Goal: Task Accomplishment & Management: Manage account settings

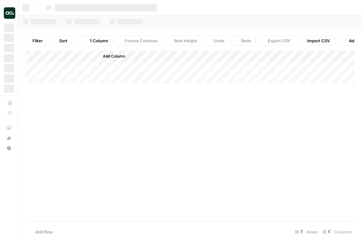
scroll to position [0, 493]
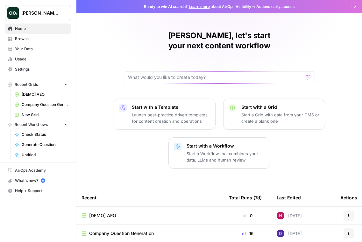
click at [43, 16] on span "Dillon Test" at bounding box center [40, 13] width 39 height 6
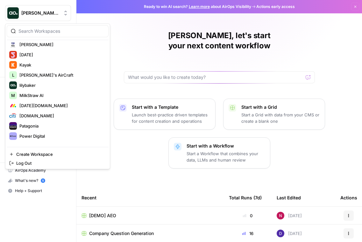
scroll to position [361, 0]
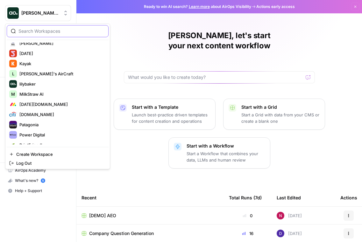
click at [29, 30] on input "search" at bounding box center [61, 31] width 86 height 6
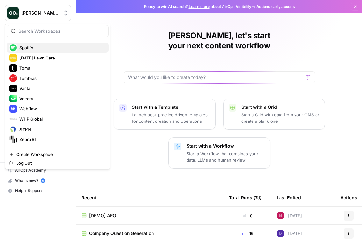
scroll to position [520, 0]
click at [33, 39] on div "Dillon Test [AutoSave] AirOps 6th Man AirOps A AirOps GTM AirOps Marketing Alli…" at bounding box center [57, 97] width 105 height 146
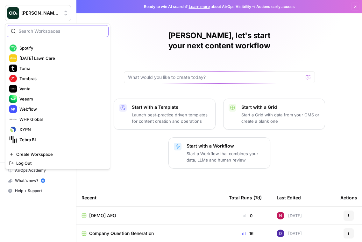
click at [43, 31] on input "search" at bounding box center [61, 31] width 86 height 6
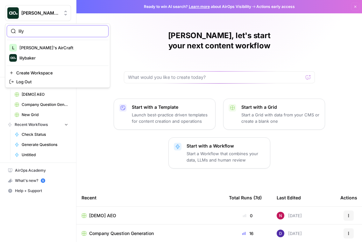
scroll to position [0, 0]
type input "lily"
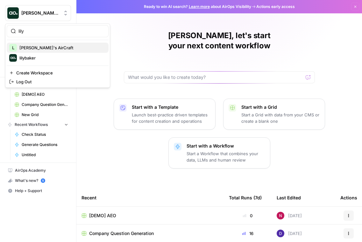
click at [31, 48] on span "[PERSON_NAME]'s AirCraft" at bounding box center [61, 48] width 84 height 6
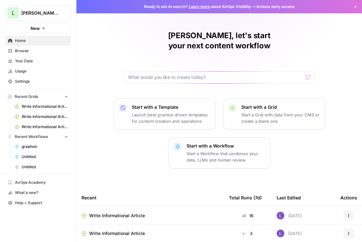
click at [25, 51] on span "Browse" at bounding box center [41, 51] width 53 height 6
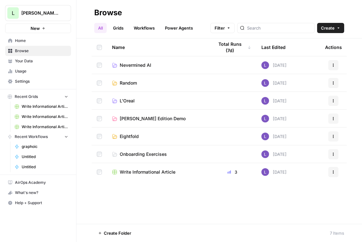
click at [143, 65] on span "Nevermined AI" at bounding box center [136, 65] width 32 height 6
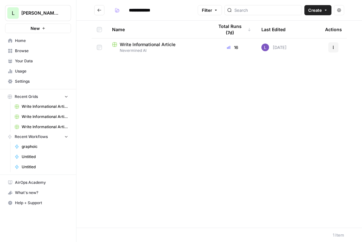
click at [148, 46] on span "Write Informational Article" at bounding box center [148, 44] width 56 height 6
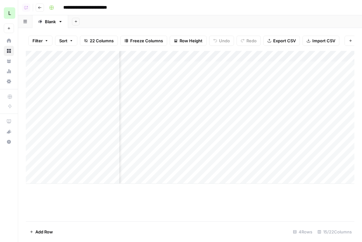
scroll to position [0, 735]
click at [192, 55] on div "Add Column" at bounding box center [190, 117] width 329 height 133
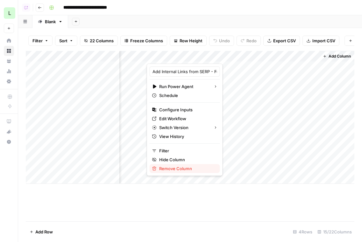
click at [183, 170] on span "Remove Column" at bounding box center [187, 169] width 56 height 6
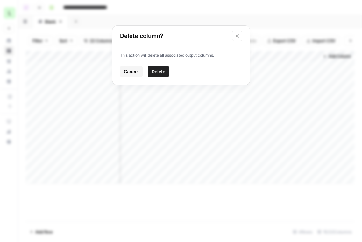
click at [157, 72] on span "Delete" at bounding box center [159, 72] width 14 height 6
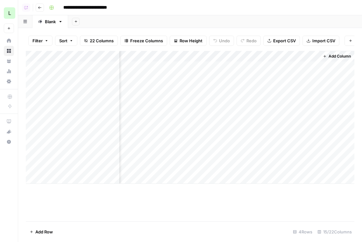
scroll to position [0, 563]
click at [314, 95] on div "Add Column" at bounding box center [190, 117] width 329 height 133
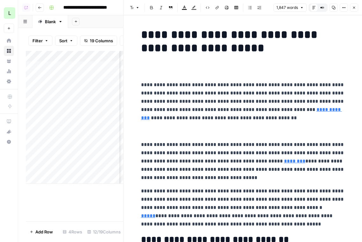
click at [357, 7] on button "Close" at bounding box center [354, 8] width 8 height 8
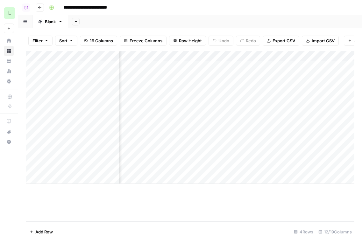
scroll to position [0, 518]
click at [222, 69] on div "Add Column" at bounding box center [190, 117] width 329 height 133
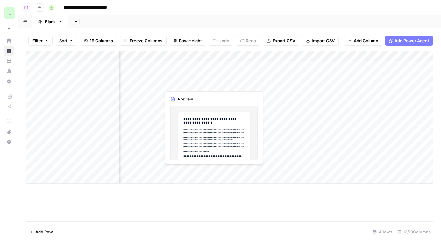
scroll to position [0, 0]
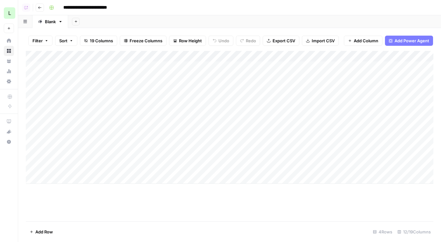
click at [362, 40] on span "Add Power Agent" at bounding box center [412, 41] width 35 height 6
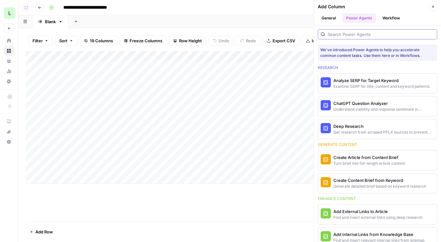
click at [355, 34] on input "search" at bounding box center [381, 34] width 107 height 6
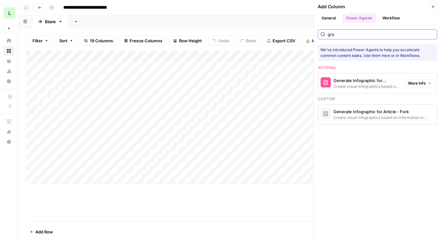
type input "gra"
click at [362, 82] on span "More Info" at bounding box center [417, 84] width 18 height 6
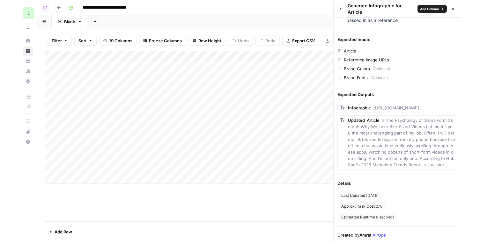
scroll to position [122, 0]
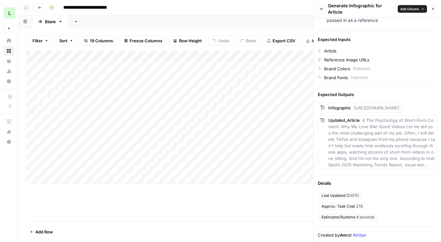
drag, startPoint x: 329, startPoint y: 6, endPoint x: 358, endPoint y: 18, distance: 30.2
click at [358, 18] on div "Back Generate Infographic for Article Add Column Close Category Internal Genera…" at bounding box center [377, 121] width 127 height 242
click at [343, 12] on div "Generate Infographic for Article" at bounding box center [362, 9] width 68 height 13
drag, startPoint x: 344, startPoint y: 12, endPoint x: 329, endPoint y: 6, distance: 15.9
click at [329, 6] on div "Generate Infographic for Article" at bounding box center [362, 9] width 68 height 13
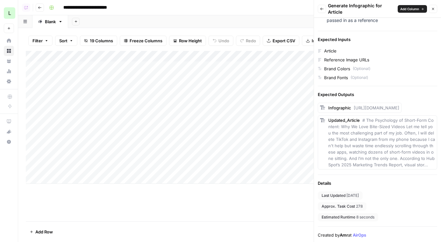
copy div "Generate Infographic for Article"
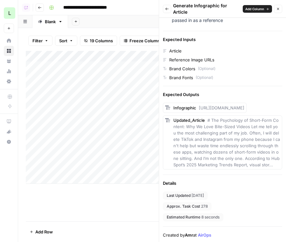
click at [279, 5] on button "Close" at bounding box center [278, 9] width 8 height 8
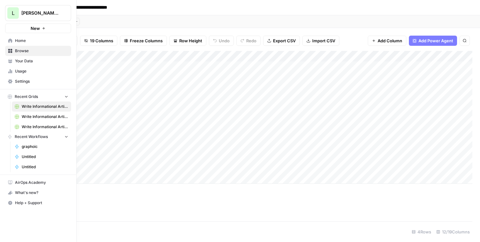
click at [38, 61] on span "Your Data" at bounding box center [41, 61] width 53 height 6
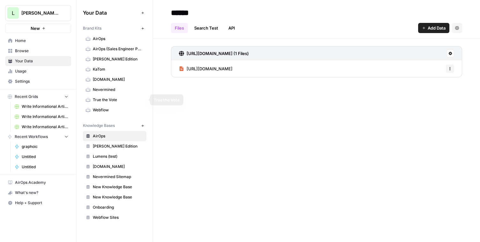
click at [101, 89] on span "Nevermined" at bounding box center [118, 90] width 51 height 6
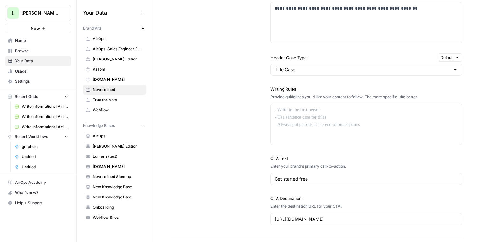
scroll to position [510, 0]
click at [324, 120] on div at bounding box center [366, 124] width 191 height 41
click at [245, 122] on div "**********" at bounding box center [316, 66] width 291 height 343
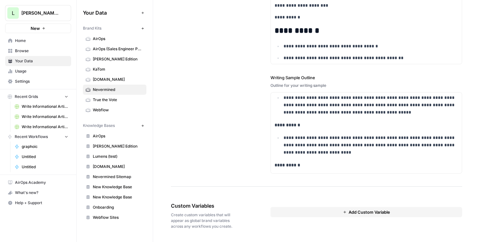
scroll to position [878, 0]
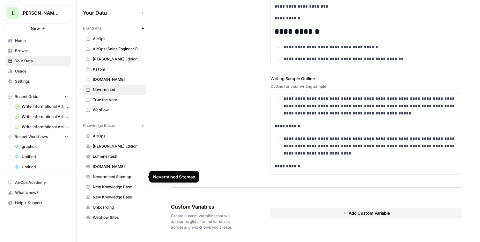
click at [110, 177] on span "Nevermined Sitemap" at bounding box center [118, 177] width 51 height 6
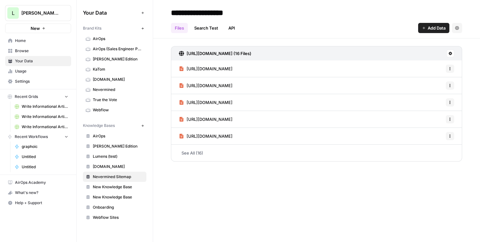
click at [46, 51] on span "Browse" at bounding box center [41, 51] width 53 height 6
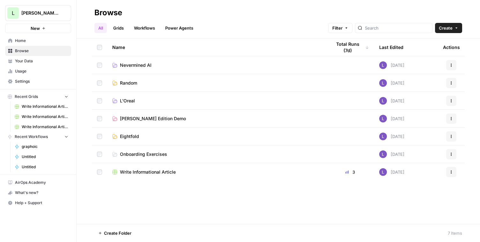
click at [143, 66] on span "Nevermined AI" at bounding box center [136, 65] width 32 height 6
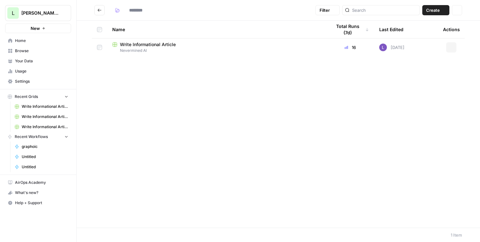
type input "**********"
click at [161, 46] on span "Write Informational Article" at bounding box center [148, 44] width 56 height 6
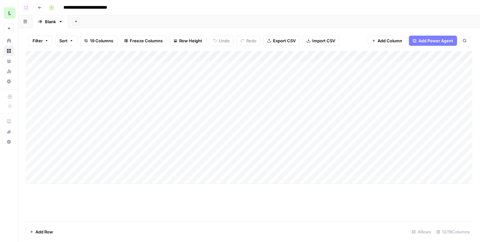
click at [59, 180] on div "Add Column" at bounding box center [249, 117] width 446 height 133
click at [61, 211] on div "Add Column" at bounding box center [249, 131] width 446 height 161
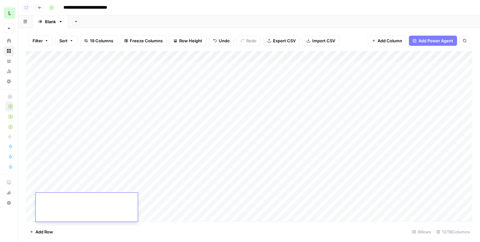
click at [203, 58] on div "Add Column" at bounding box center [249, 136] width 446 height 171
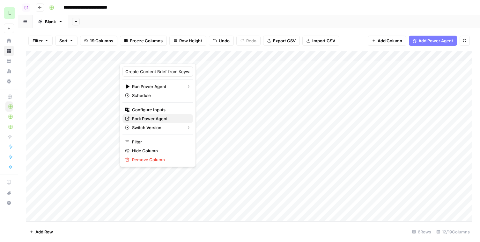
click at [137, 118] on span "Fork Power Agent" at bounding box center [160, 119] width 56 height 6
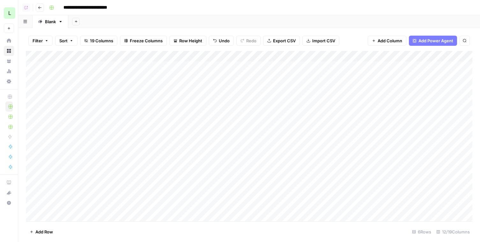
click at [157, 157] on div "Add Column" at bounding box center [249, 136] width 446 height 171
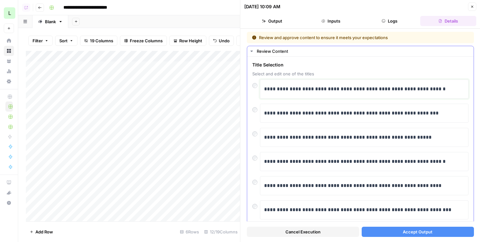
click at [362, 88] on p "**********" at bounding box center [364, 89] width 200 height 8
drag, startPoint x: 451, startPoint y: 88, endPoint x: 326, endPoint y: 88, distance: 124.9
click at [326, 88] on p "**********" at bounding box center [364, 89] width 200 height 8
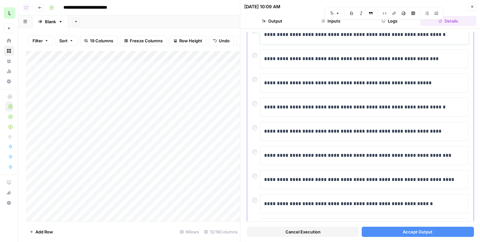
scroll to position [53, 0]
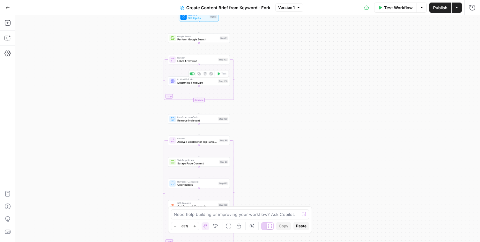
click at [195, 83] on span "Determine if relevant" at bounding box center [196, 83] width 39 height 4
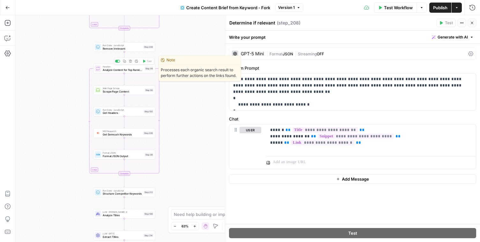
click at [102, 71] on div "Iteration Analyze Content for Top Ranking Pages Step 89 Copy step Delete step E…" at bounding box center [124, 68] width 59 height 7
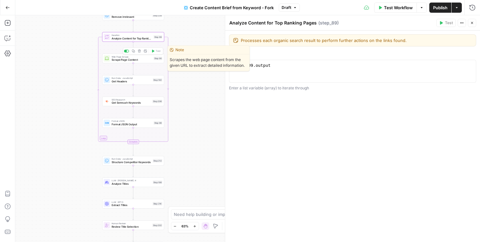
click at [121, 60] on span "Scrape Page Content" at bounding box center [132, 60] width 40 height 4
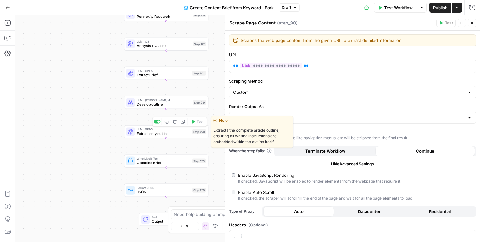
click at [135, 133] on div "LLM · GPT-5 Extract only outline Step 220 Copy step Delete step Edit Note Test" at bounding box center [166, 131] width 80 height 9
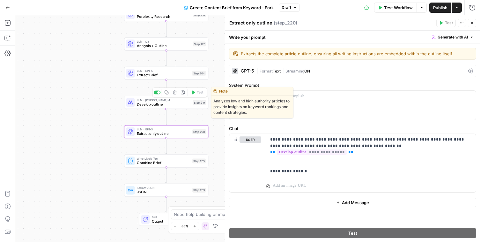
click at [146, 103] on span "Develop outline" at bounding box center [164, 104] width 54 height 5
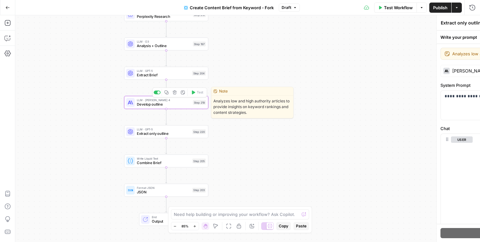
type textarea "Develop outline"
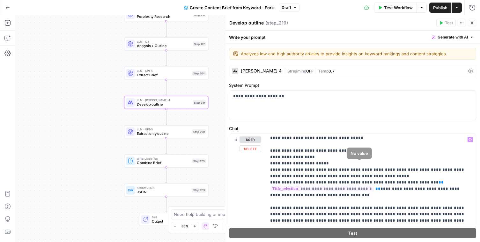
scroll to position [447, 0]
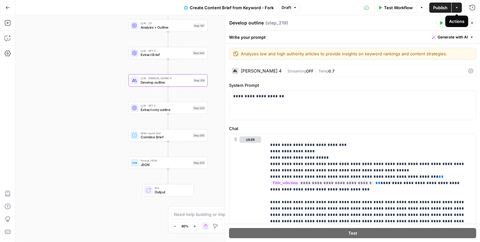
click at [455, 9] on icon "button" at bounding box center [456, 8] width 4 height 4
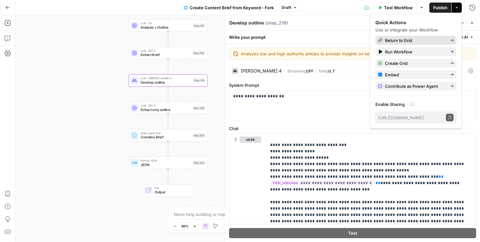
click at [389, 41] on span "Return to Grid" at bounding box center [415, 40] width 60 height 6
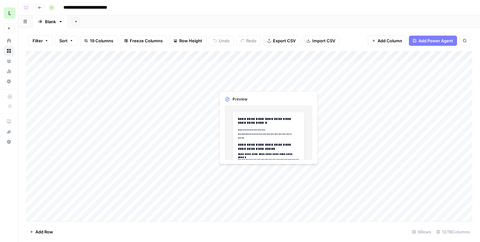
click at [240, 74] on div "Add Column" at bounding box center [249, 136] width 446 height 171
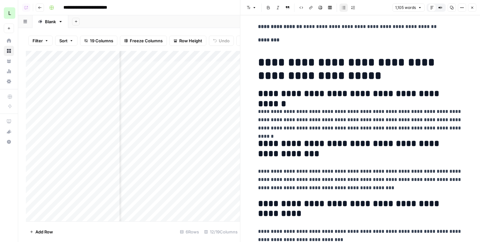
scroll to position [0, 44]
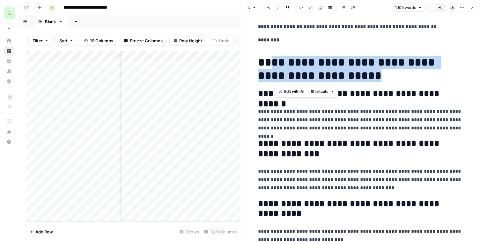
drag, startPoint x: 356, startPoint y: 74, endPoint x: 269, endPoint y: 64, distance: 87.9
click at [269, 64] on h1 "**********" at bounding box center [360, 69] width 204 height 27
click at [284, 92] on span "Edit with AI" at bounding box center [291, 92] width 20 height 6
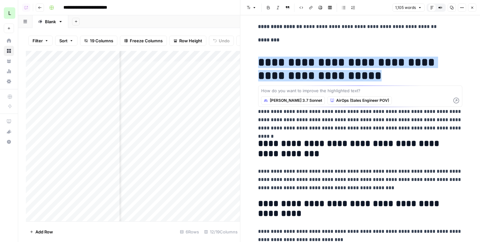
click at [302, 127] on p "**********" at bounding box center [360, 120] width 204 height 25
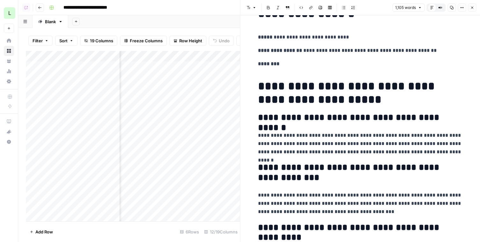
scroll to position [0, 0]
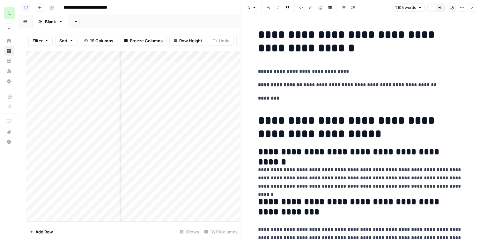
click at [305, 83] on p "**********" at bounding box center [360, 85] width 204 height 8
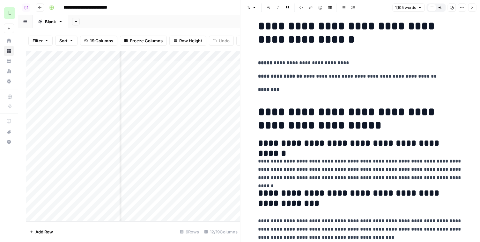
scroll to position [9, 0]
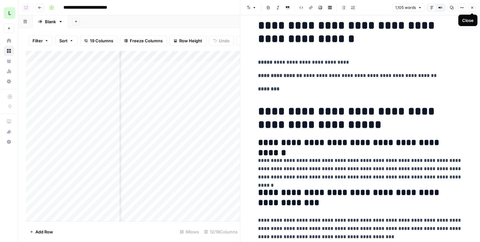
click at [471, 9] on icon "button" at bounding box center [472, 8] width 4 height 4
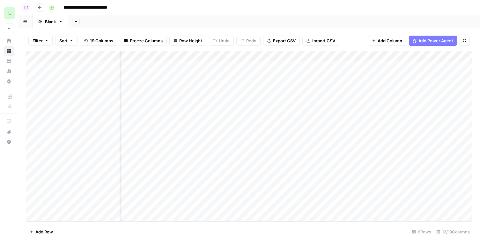
scroll to position [0, 60]
click at [291, 57] on div "Add Column" at bounding box center [249, 136] width 446 height 171
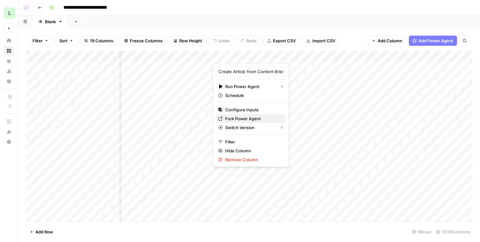
click at [236, 118] on span "Fork Power Agent" at bounding box center [253, 119] width 56 height 6
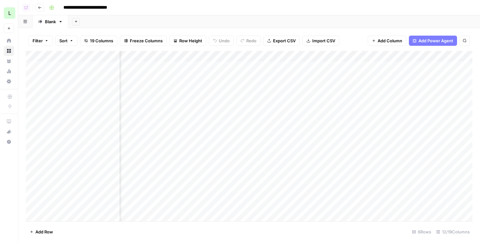
scroll to position [0, 445]
click at [429, 44] on button "Add Power Agent" at bounding box center [432, 41] width 48 height 10
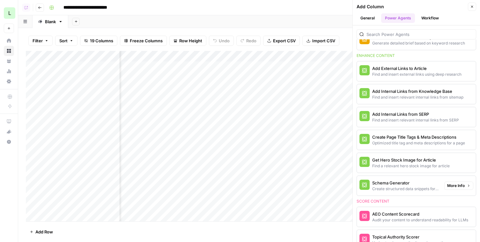
scroll to position [141, 0]
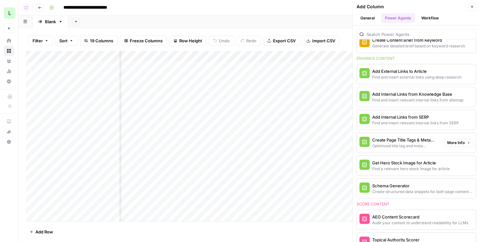
click at [382, 140] on div "Create Page Title Tags & Meta Descriptions" at bounding box center [405, 140] width 67 height 6
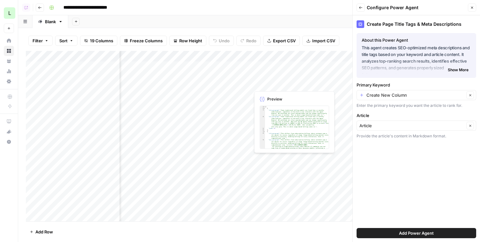
scroll to position [0, 538]
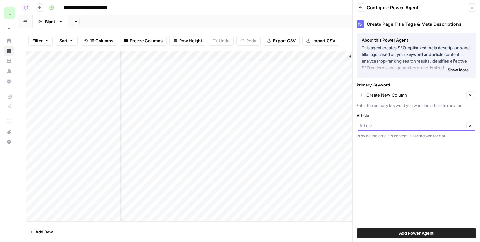
click at [380, 129] on input "Article" at bounding box center [411, 126] width 105 height 6
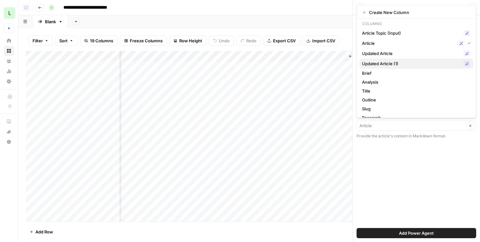
click at [385, 64] on span "Updated Article (1)" at bounding box center [411, 64] width 98 height 6
type input "Updated Article (1)"
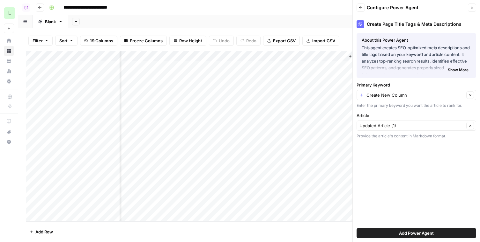
click at [363, 232] on button "Add Power Agent" at bounding box center [415, 233] width 119 height 10
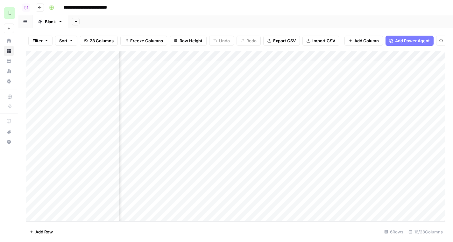
scroll to position [0, 70]
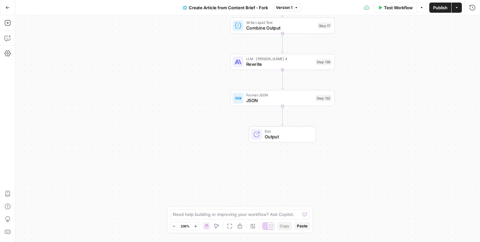
click at [458, 11] on button "Actions" at bounding box center [456, 8] width 10 height 10
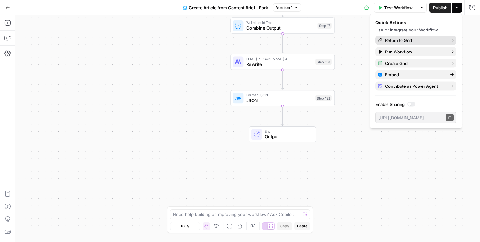
click at [403, 41] on span "Return to Grid" at bounding box center [415, 40] width 60 height 6
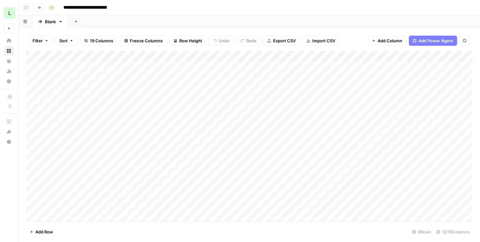
scroll to position [0, 83]
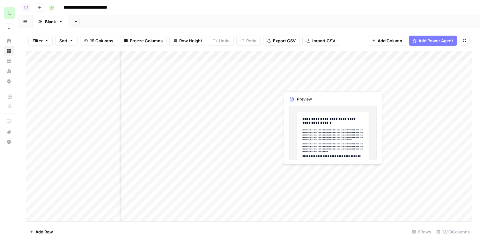
click at [312, 78] on div "Add Column" at bounding box center [249, 136] width 446 height 171
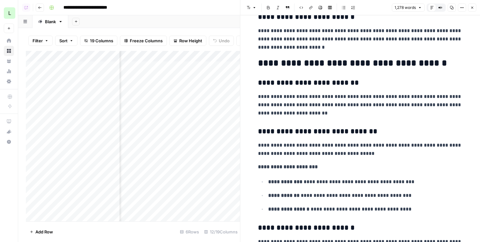
scroll to position [1170, 0]
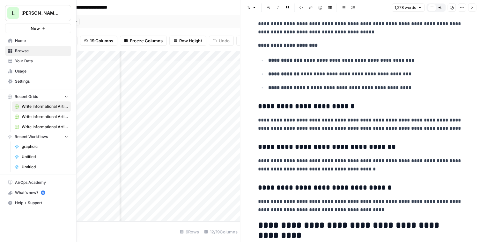
click at [11, 59] on icon at bounding box center [10, 61] width 4 height 4
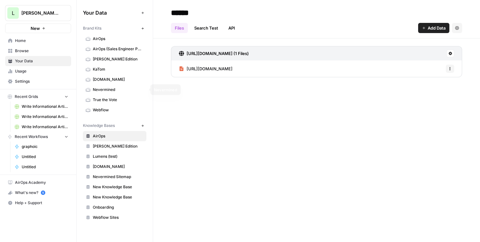
click at [113, 91] on span "Nevermined" at bounding box center [118, 90] width 51 height 6
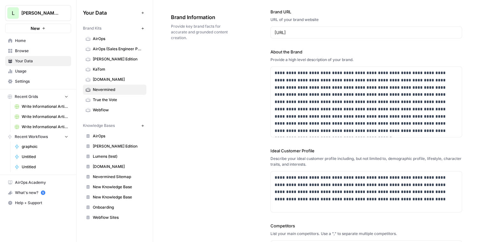
scroll to position [29, 0]
click at [45, 64] on link "Your Data" at bounding box center [38, 61] width 66 height 10
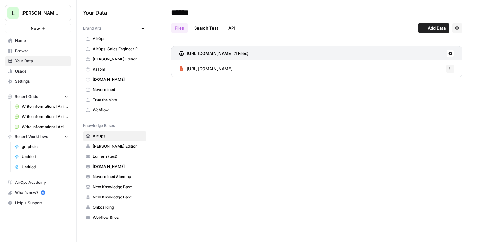
click at [35, 51] on span "Browse" at bounding box center [41, 51] width 53 height 6
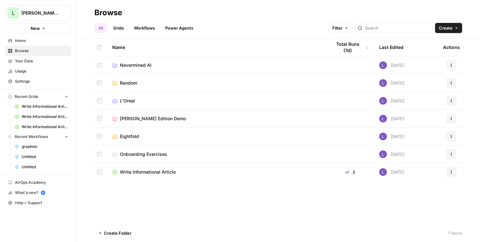
click at [143, 28] on link "Workflows" at bounding box center [144, 28] width 29 height 10
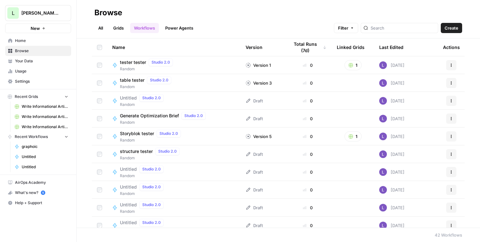
click at [457, 30] on span "Create" at bounding box center [451, 28] width 14 height 6
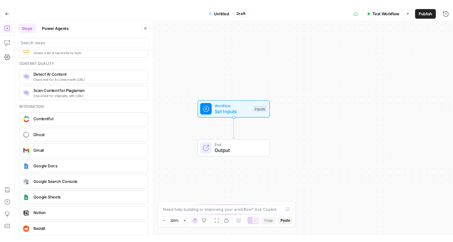
scroll to position [1073, 0]
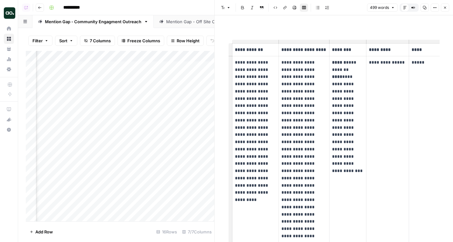
scroll to position [0, 493]
click at [181, 21] on div "Mention Gap - Off Site Citation Outreach" at bounding box center [206, 21] width 80 height 6
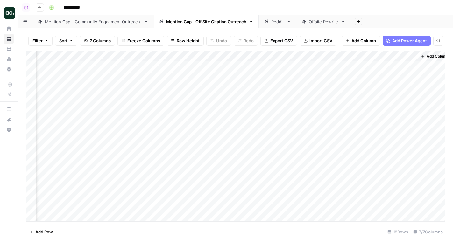
scroll to position [0, 135]
click at [396, 67] on div "Add Column" at bounding box center [236, 136] width 420 height 171
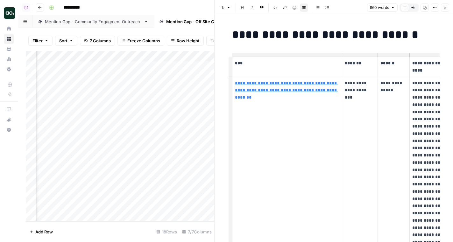
scroll to position [0, 50]
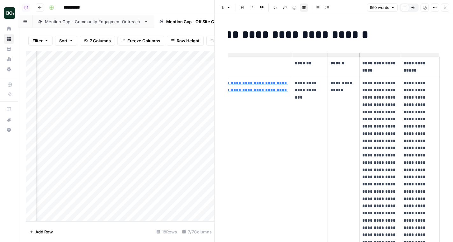
click at [96, 20] on div "Mention Gap - Community Engagment Outreach" at bounding box center [93, 21] width 97 height 6
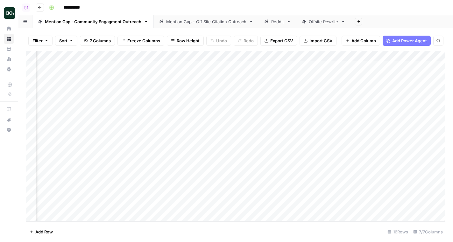
scroll to position [0, 506]
click at [395, 68] on div "Add Column" at bounding box center [236, 136] width 420 height 171
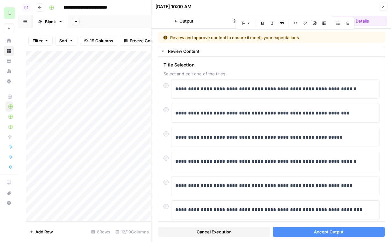
scroll to position [53, 0]
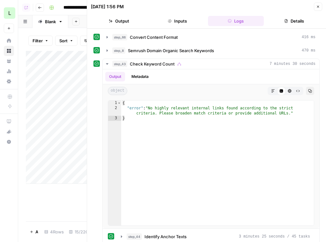
scroll to position [668, 0]
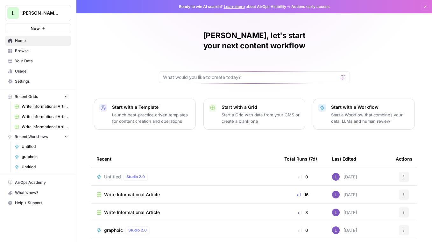
click at [54, 60] on span "Your Data" at bounding box center [41, 61] width 53 height 6
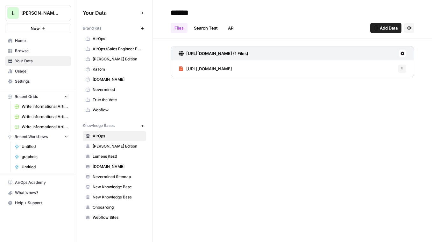
click at [116, 38] on span "AirOps" at bounding box center [118, 39] width 51 height 6
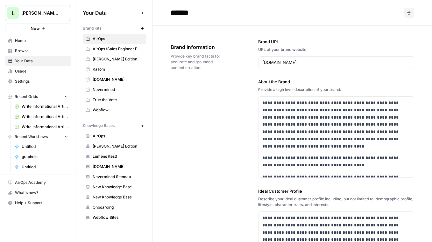
click at [45, 81] on span "Settings" at bounding box center [41, 82] width 53 height 6
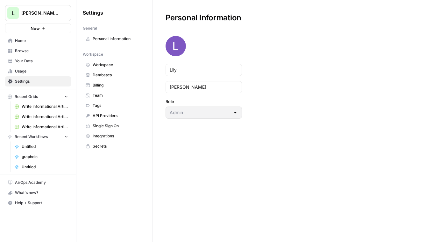
click at [104, 66] on span "Workspace" at bounding box center [118, 65] width 51 height 6
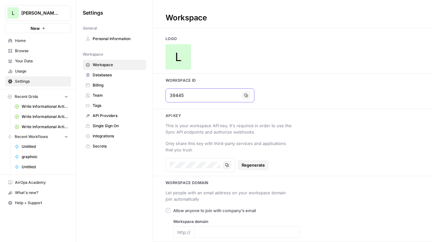
click at [173, 94] on input "39445" at bounding box center [205, 95] width 70 height 6
click at [33, 61] on span "Your Data" at bounding box center [41, 61] width 53 height 6
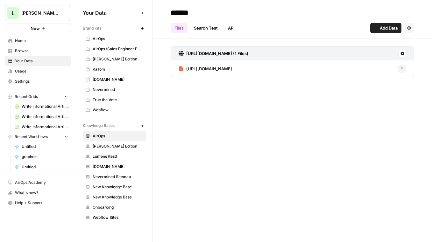
click at [103, 56] on link "James Edition" at bounding box center [114, 59] width 63 height 10
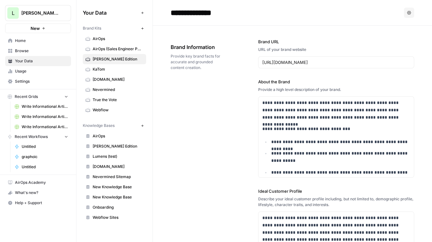
click at [142, 28] on icon "button" at bounding box center [142, 28] width 2 height 2
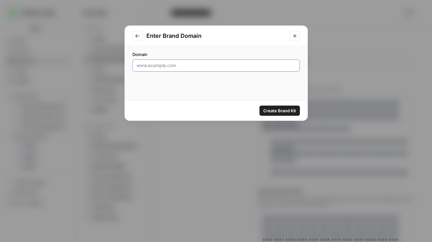
click at [195, 64] on input "Domain" at bounding box center [216, 65] width 159 height 6
click at [293, 36] on icon "Close modal" at bounding box center [295, 35] width 5 height 5
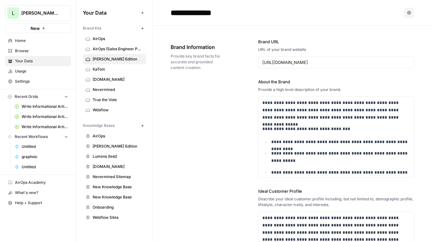
scroll to position [7, 0]
